Goal: Information Seeking & Learning: Learn about a topic

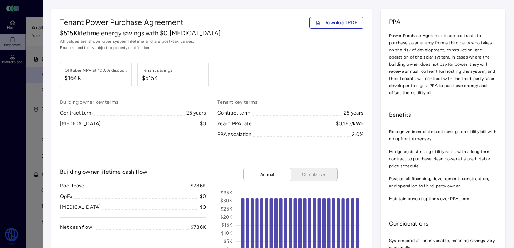
click at [19, 134] on div at bounding box center [257, 124] width 514 height 248
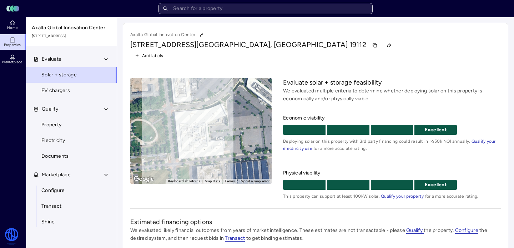
click at [218, 11] on input "text" at bounding box center [266, 8] width 214 height 11
click at [250, 9] on input "text" at bounding box center [266, 8] width 214 height 11
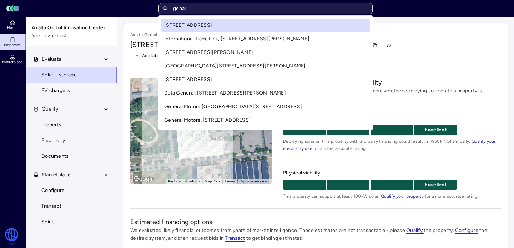
type input "[PERSON_NAME]"
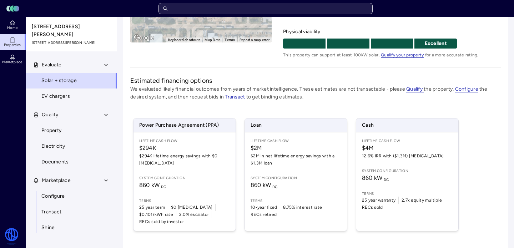
scroll to position [156, 0]
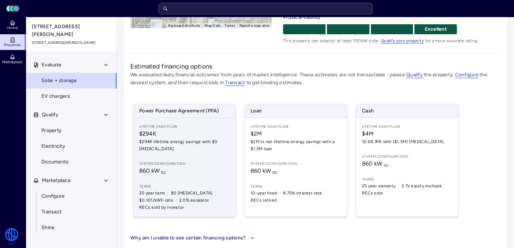
click at [204, 147] on div "Lifetime Cash Flow $294K $294K lifetime energy savings with $0 [MEDICAL_DATA] S…" at bounding box center [185, 167] width 102 height 99
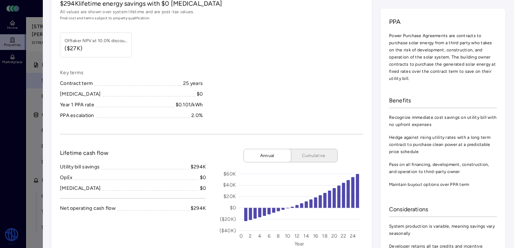
scroll to position [32, 0]
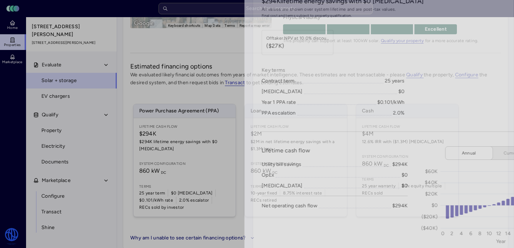
click at [20, 134] on div at bounding box center [257, 124] width 514 height 248
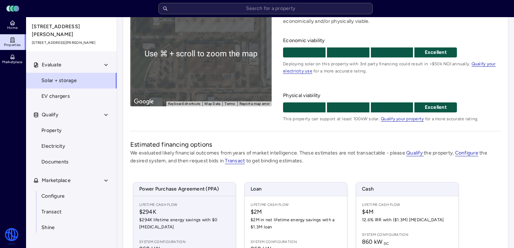
scroll to position [156, 0]
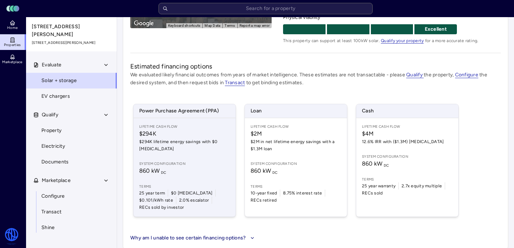
click at [157, 147] on div "Lifetime Cash Flow $294K $294K lifetime energy savings with $0 [MEDICAL_DATA] S…" at bounding box center [185, 167] width 102 height 99
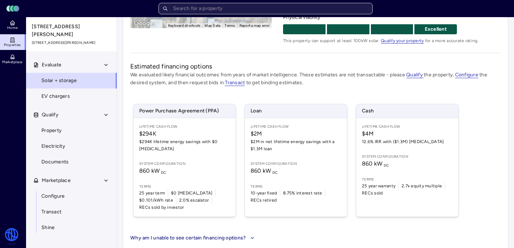
click at [282, 6] on input "text" at bounding box center [266, 8] width 214 height 11
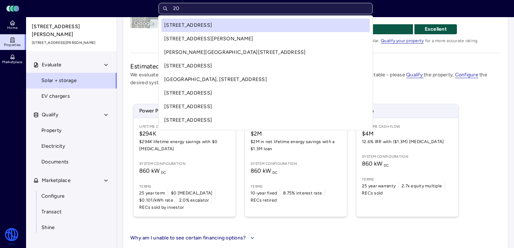
type input "2"
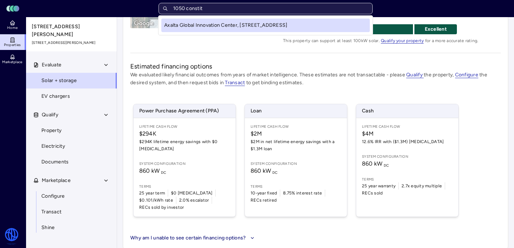
type input "1050 constitu"
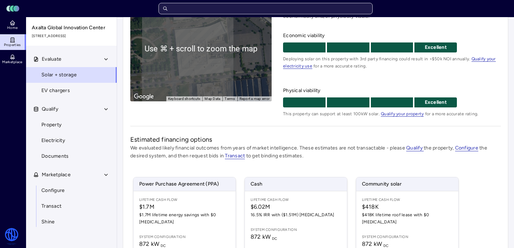
scroll to position [149, 0]
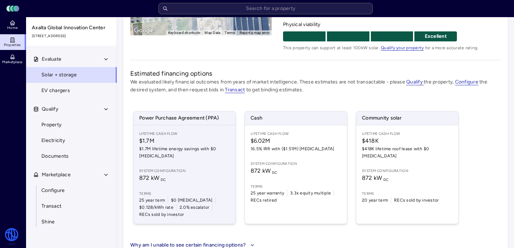
click at [208, 154] on div "Lifetime Cash Flow $1.7M $1.7M lifetime energy savings with $0 [MEDICAL_DATA] S…" at bounding box center [185, 174] width 102 height 99
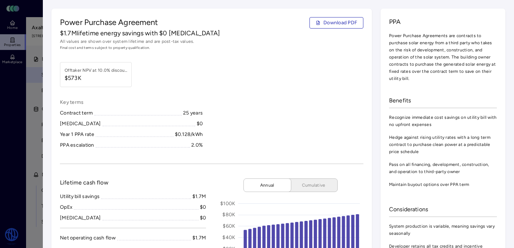
scroll to position [1, 0]
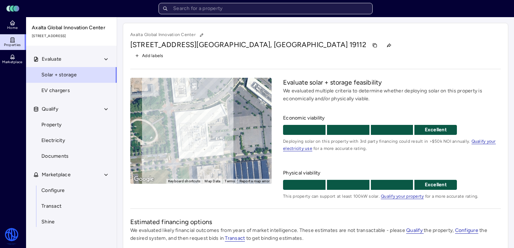
click at [222, 13] on input "text" at bounding box center [266, 8] width 214 height 11
type input "9"
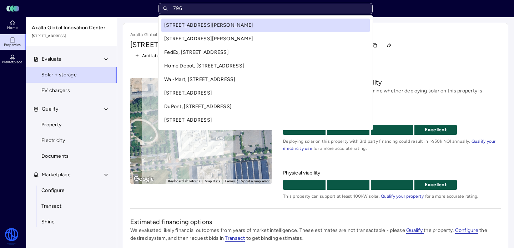
type input "7961"
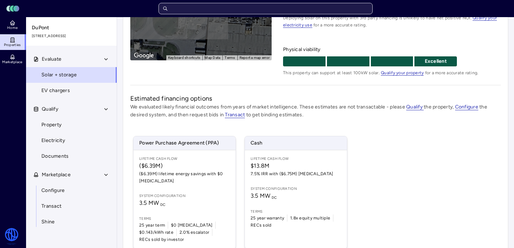
scroll to position [156, 0]
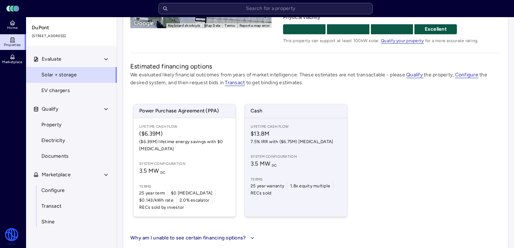
click at [284, 144] on span "7.5% IRR with ($6.75M) [MEDICAL_DATA]" at bounding box center [296, 141] width 91 height 7
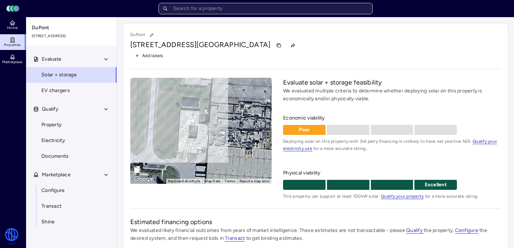
click at [242, 6] on input "text" at bounding box center [266, 8] width 214 height 11
type input "8"
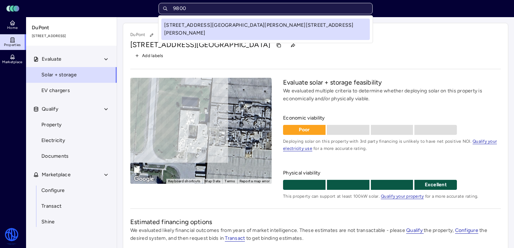
type input "9800 g"
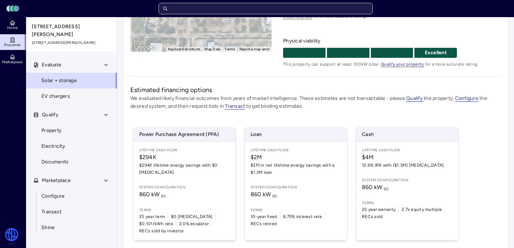
scroll to position [156, 0]
